Goal: Task Accomplishment & Management: Manage account settings

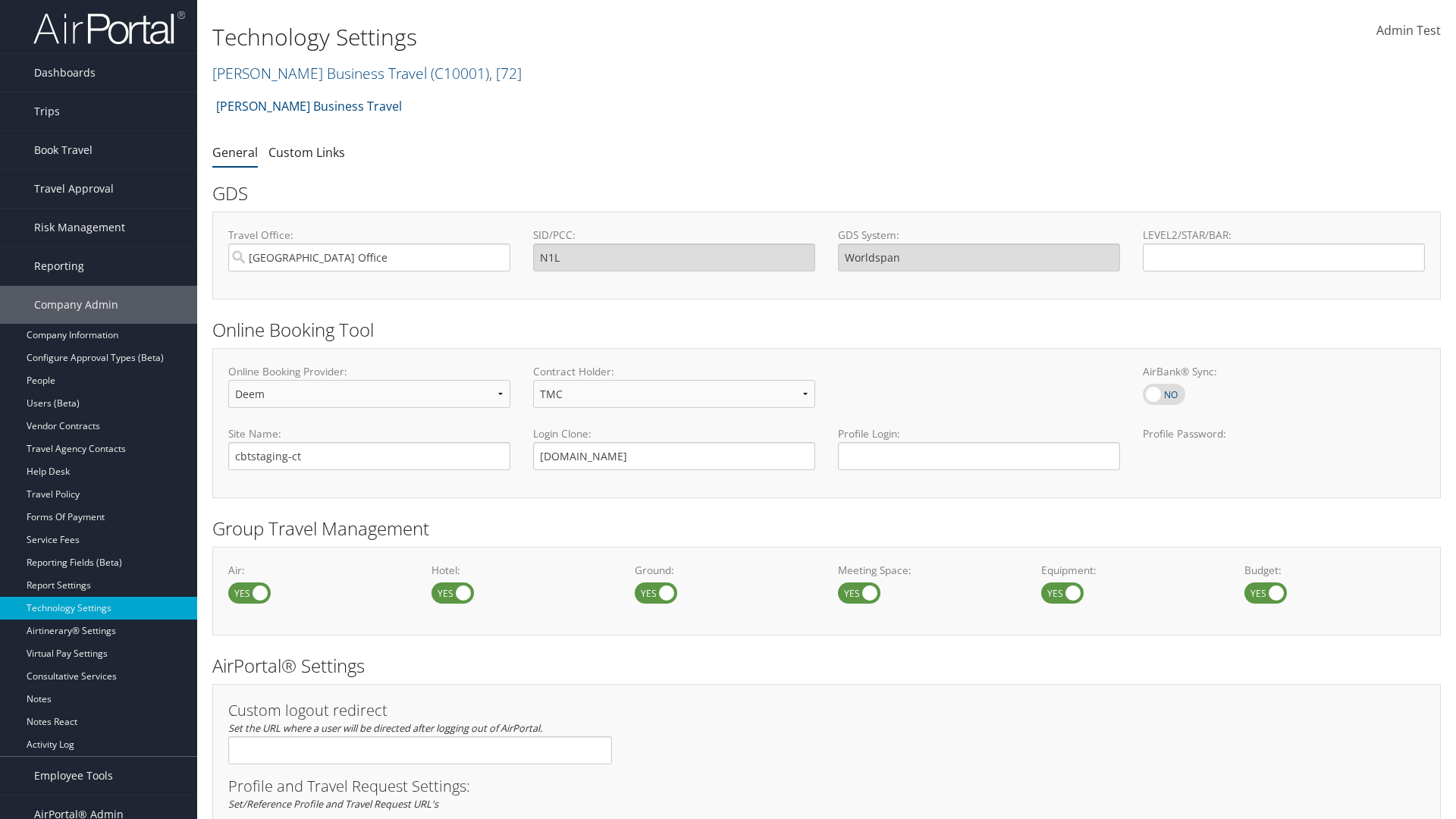
click at [312, 73] on link "Christopherson Business Travel ( C10001 ) , [ 72 ]" at bounding box center [367, 73] width 309 height 20
click at [0, 0] on input "search" at bounding box center [0, 0] width 0 height 0
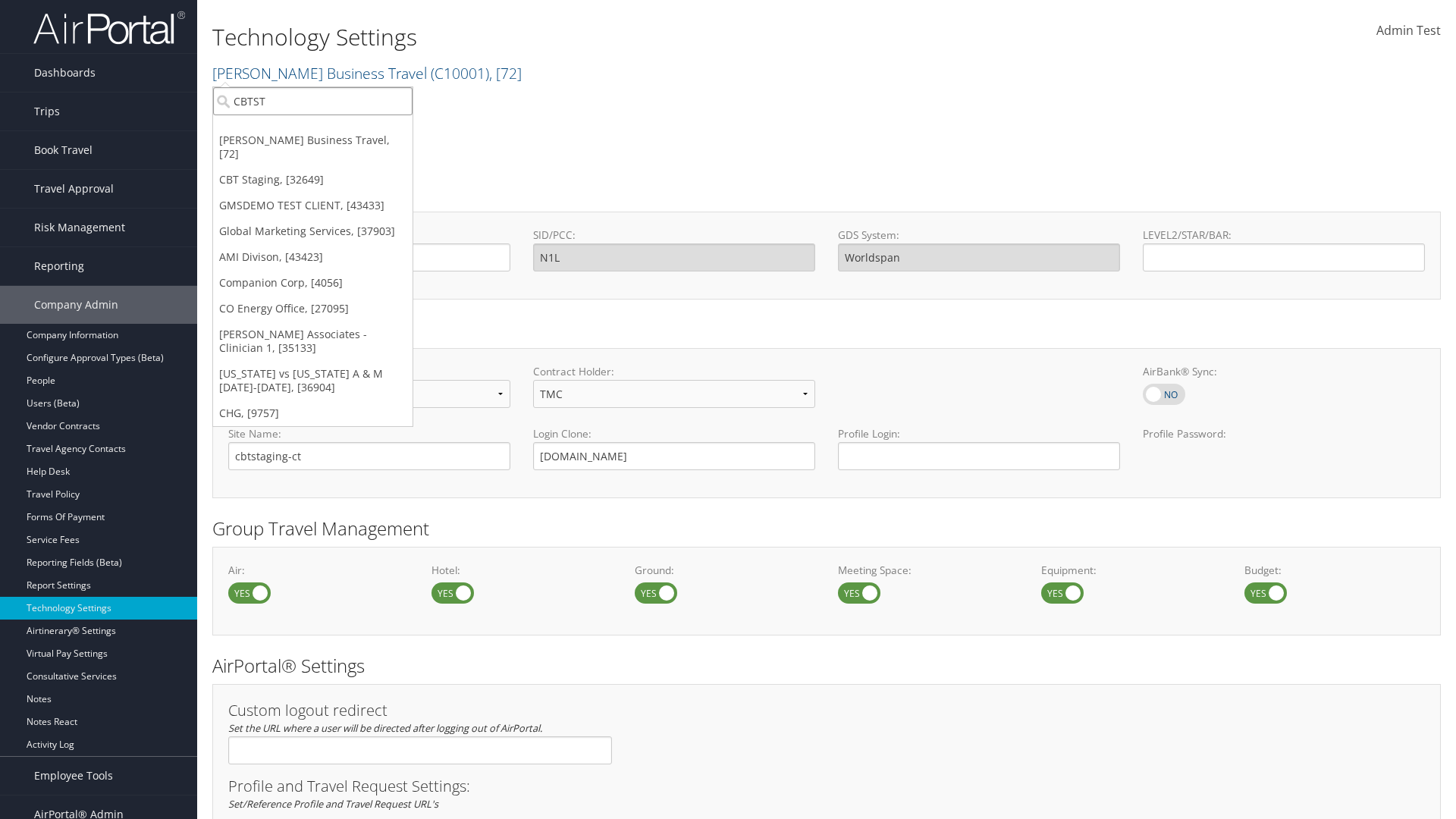
type input "CBTSTG"
click at [312, 129] on div "CBT Staging (CBTSTG), [32649]" at bounding box center [313, 129] width 216 height 13
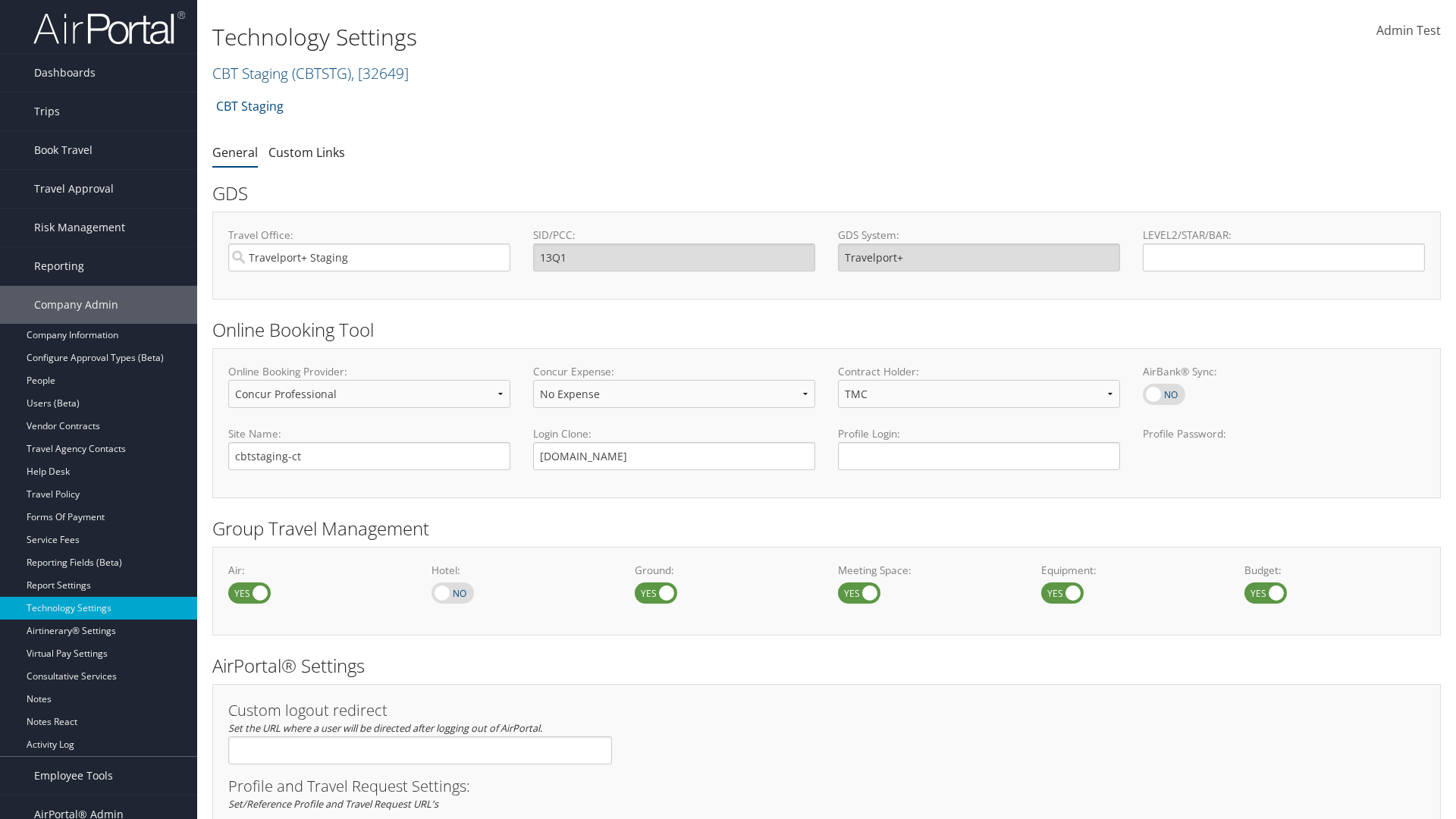
select select "4"
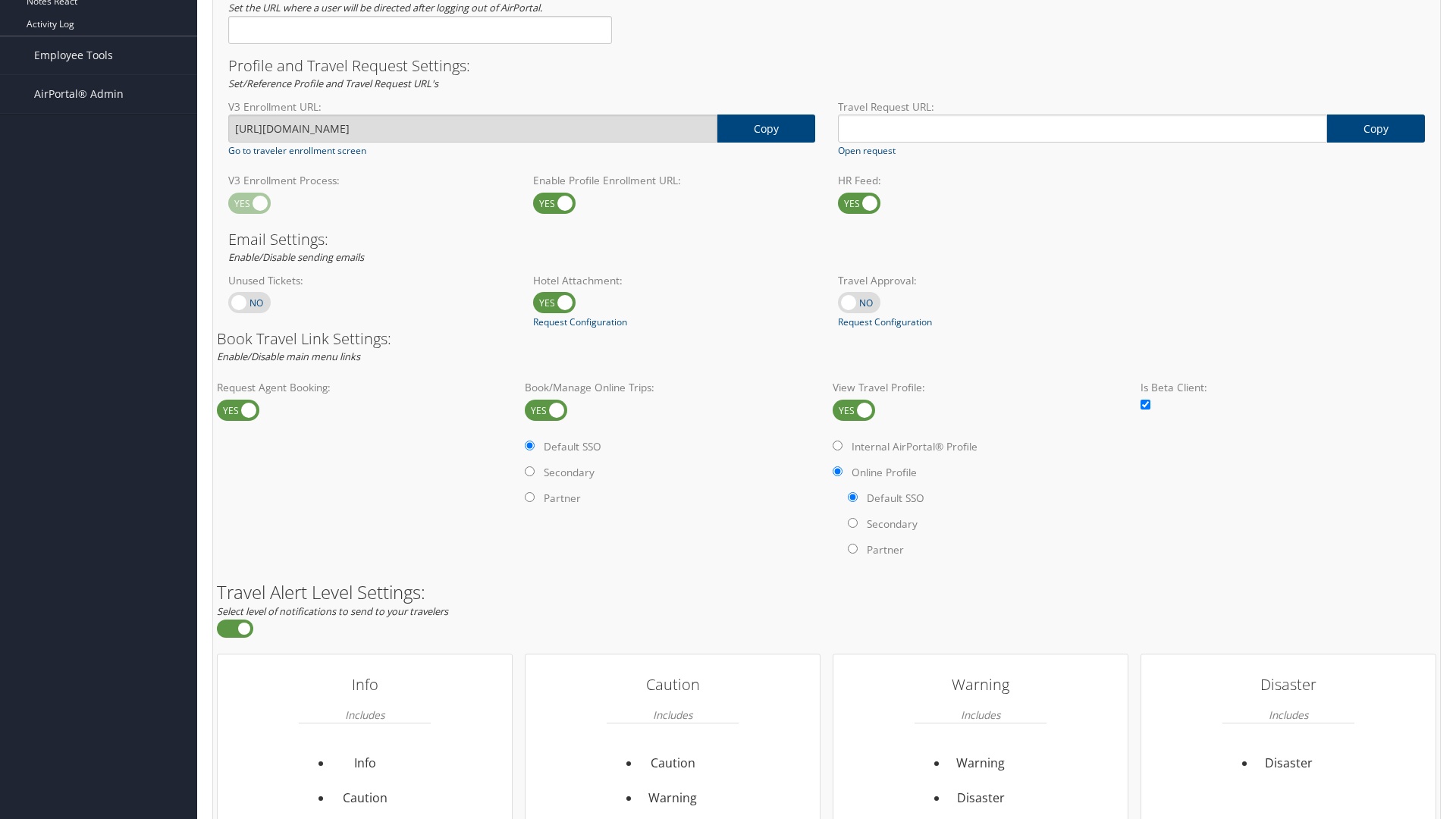
click at [854, 410] on label at bounding box center [854, 410] width 43 height 21
click at [850, 410] on input "checkbox" at bounding box center [845, 411] width 10 height 10
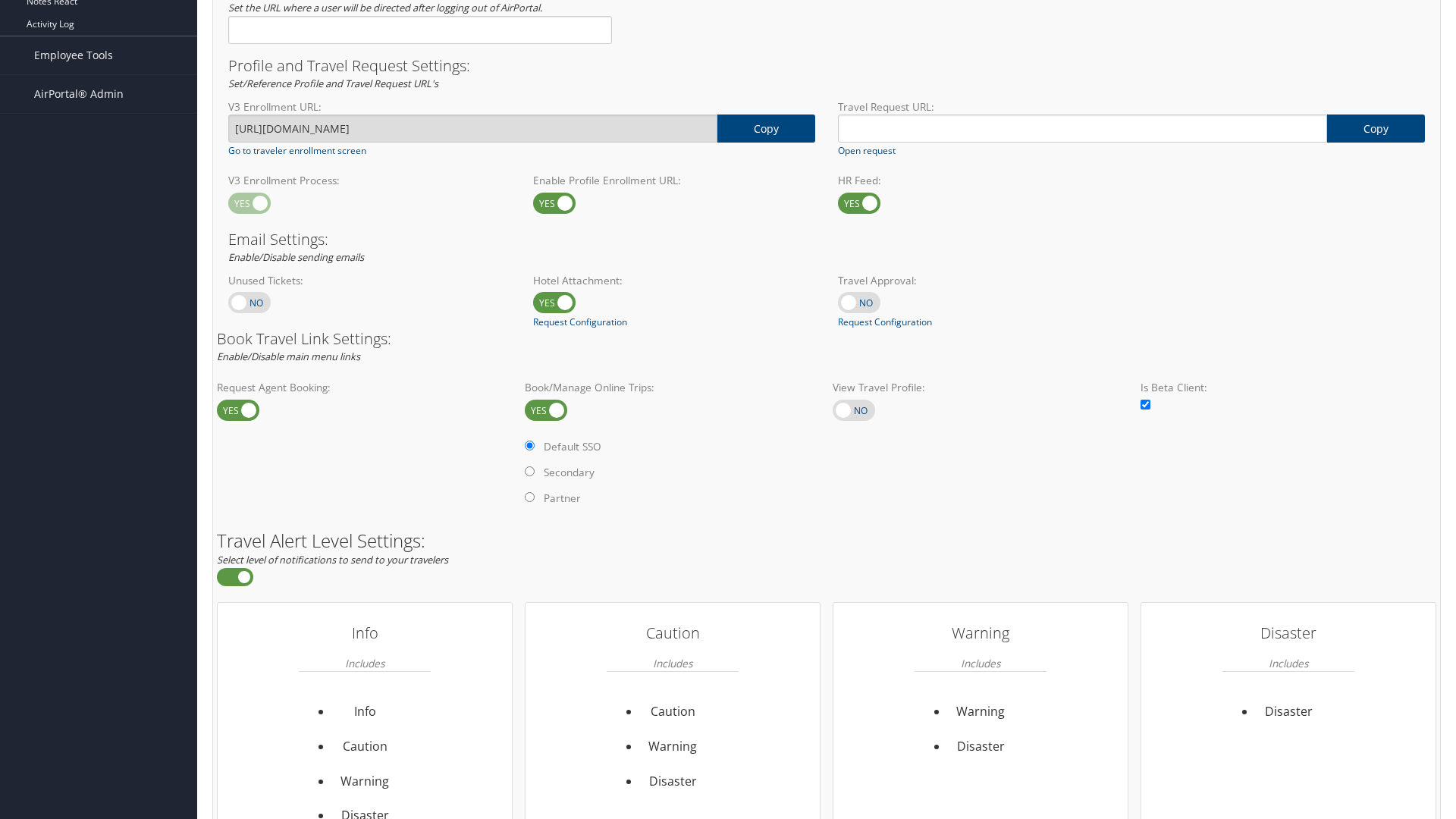
click at [854, 410] on label at bounding box center [854, 410] width 43 height 21
click at [850, 410] on input "checkbox" at bounding box center [845, 411] width 10 height 10
checkbox input "true"
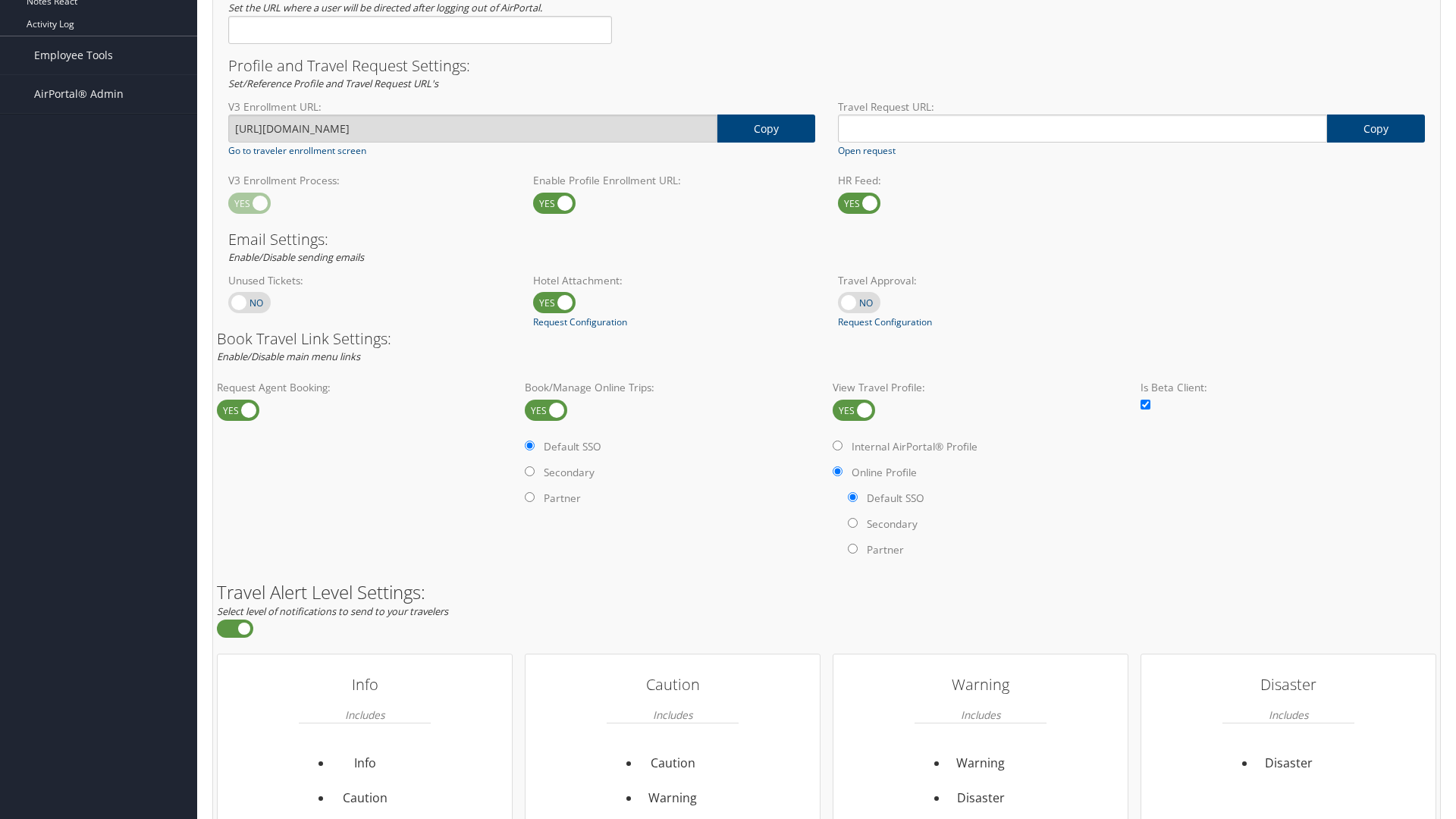
click at [917, 446] on label "Internal AirPortal® Profile" at bounding box center [914, 447] width 126 height 15
click at [842, 446] on input "Internal AirPortal® Profile" at bounding box center [838, 446] width 10 height 10
radio input "true"
radio input "false"
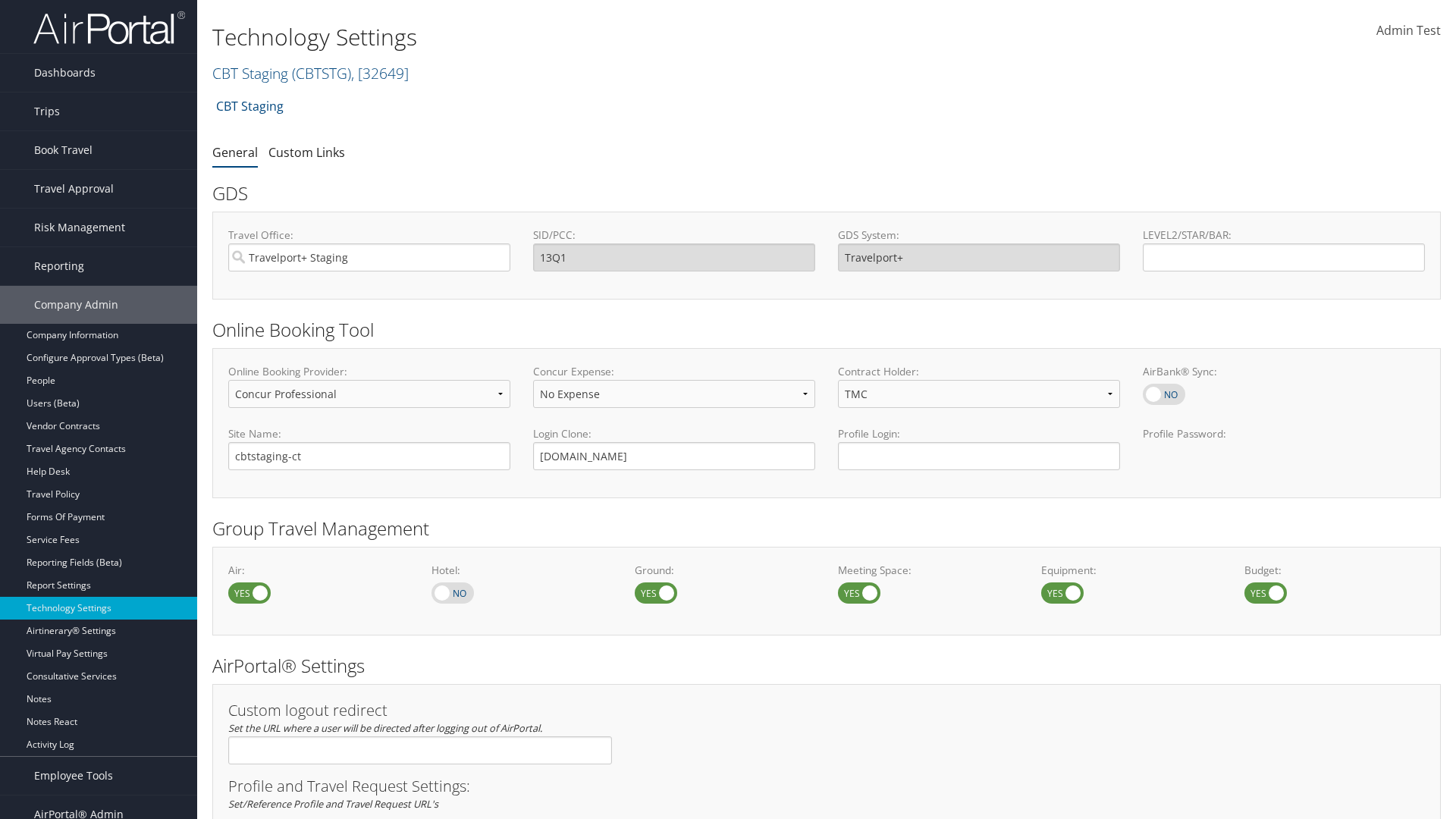
select select "4"
